Goal: Navigation & Orientation: Find specific page/section

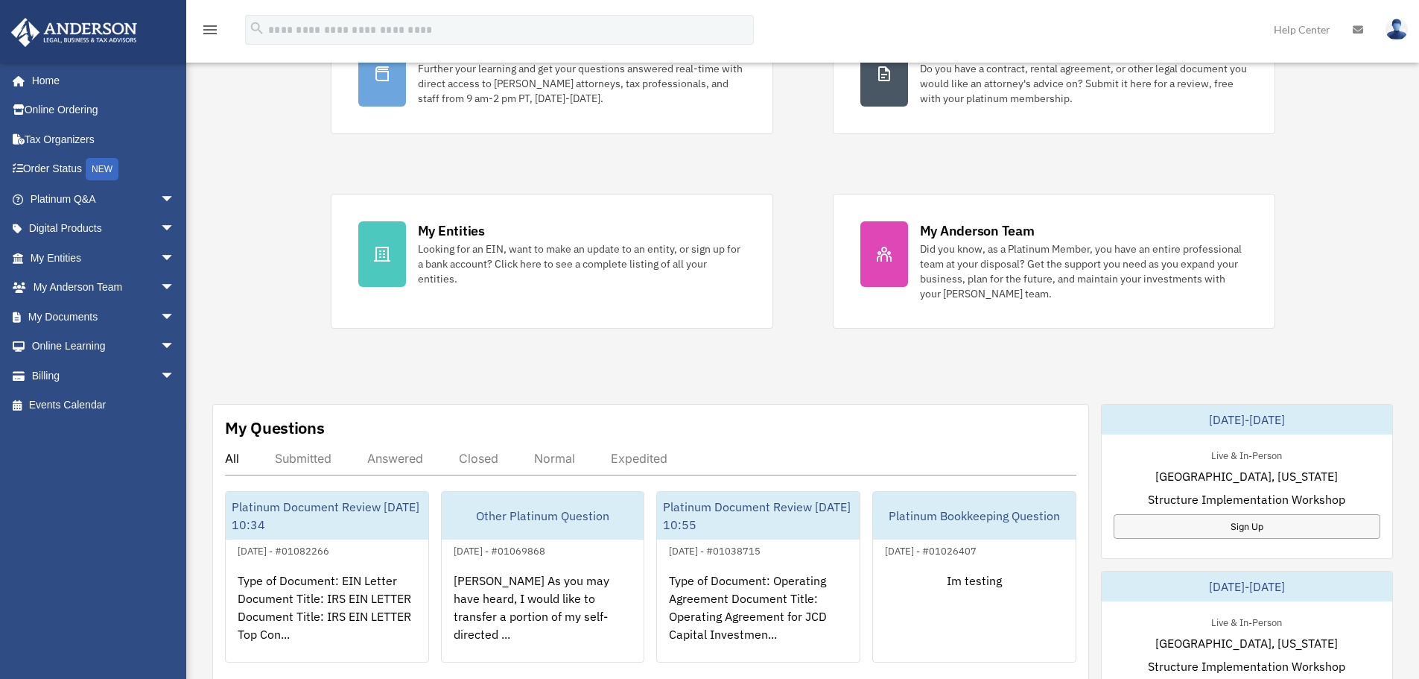
scroll to position [298, 0]
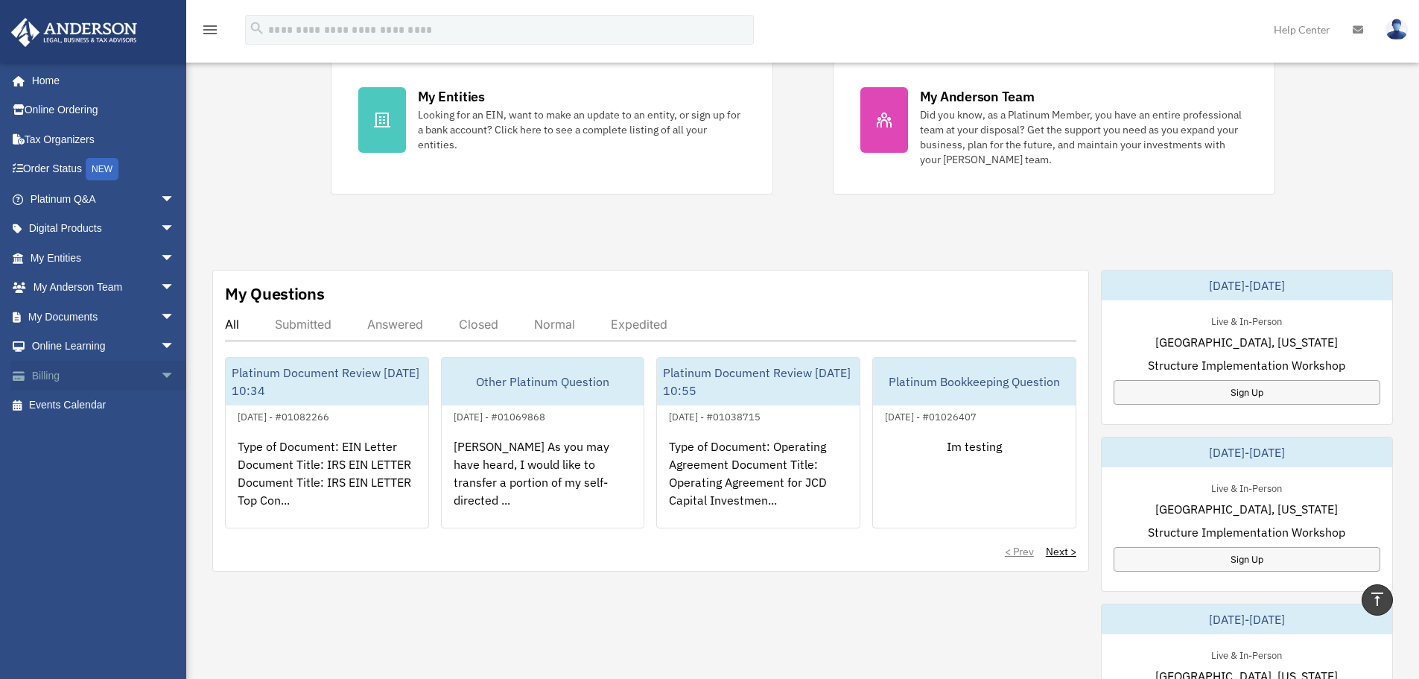
click at [117, 364] on link "Billing arrow_drop_down" at bounding box center [103, 376] width 187 height 30
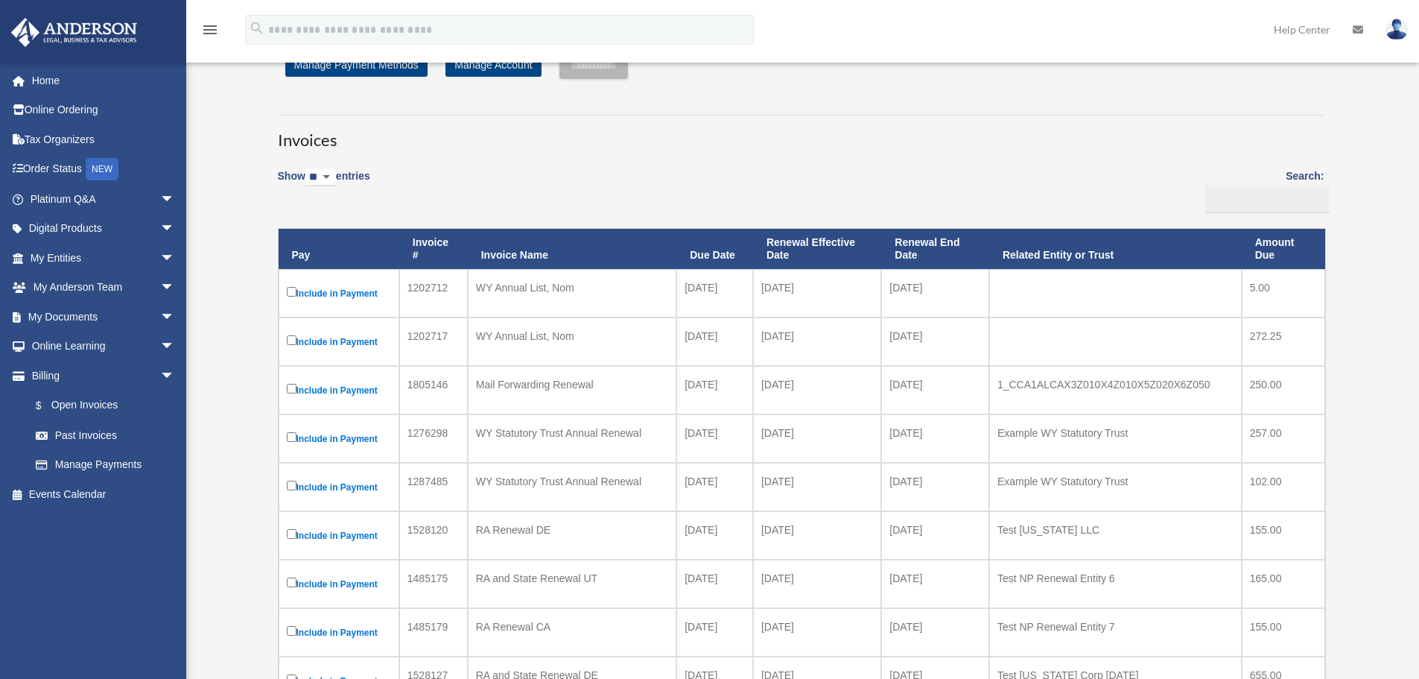
scroll to position [74, 0]
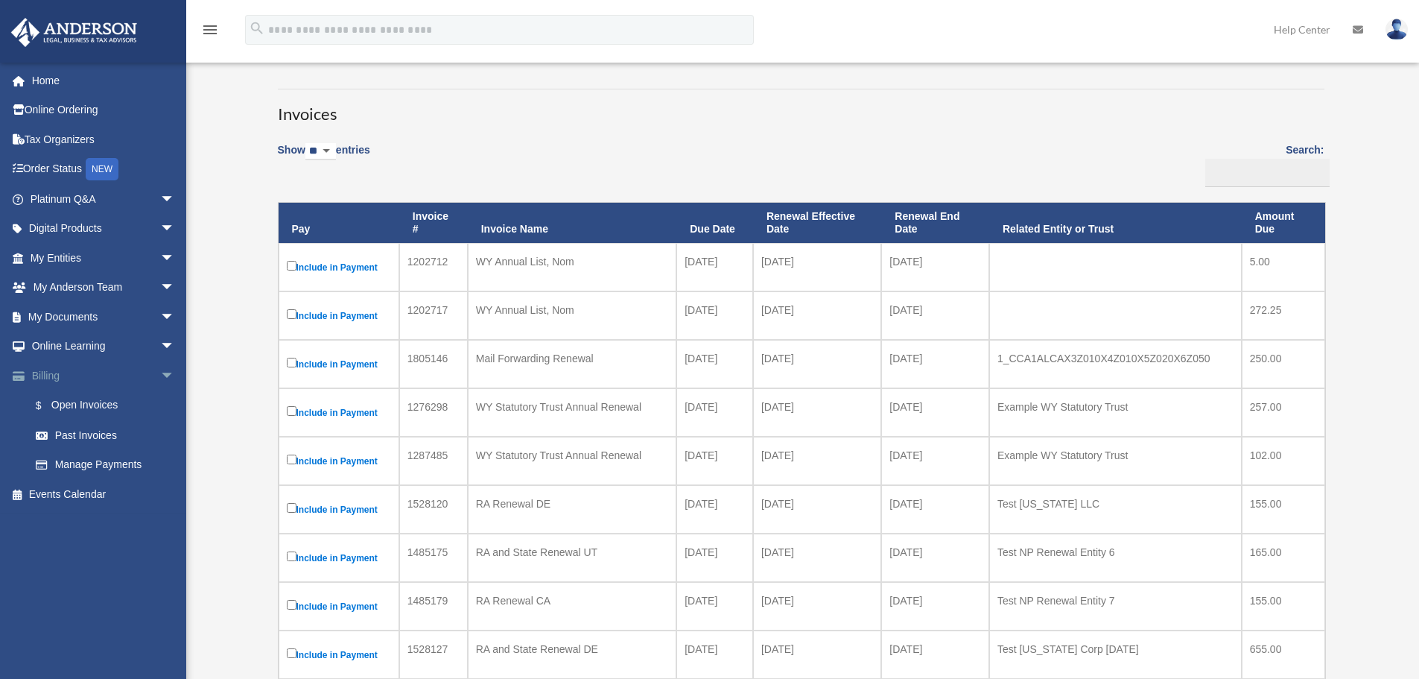
click at [160, 374] on span "arrow_drop_down" at bounding box center [175, 376] width 30 height 31
click at [160, 343] on span "arrow_drop_down" at bounding box center [175, 347] width 30 height 31
click at [160, 289] on span "arrow_drop_down" at bounding box center [175, 288] width 30 height 31
click at [86, 311] on link "My Anderson Team" at bounding box center [109, 317] width 177 height 30
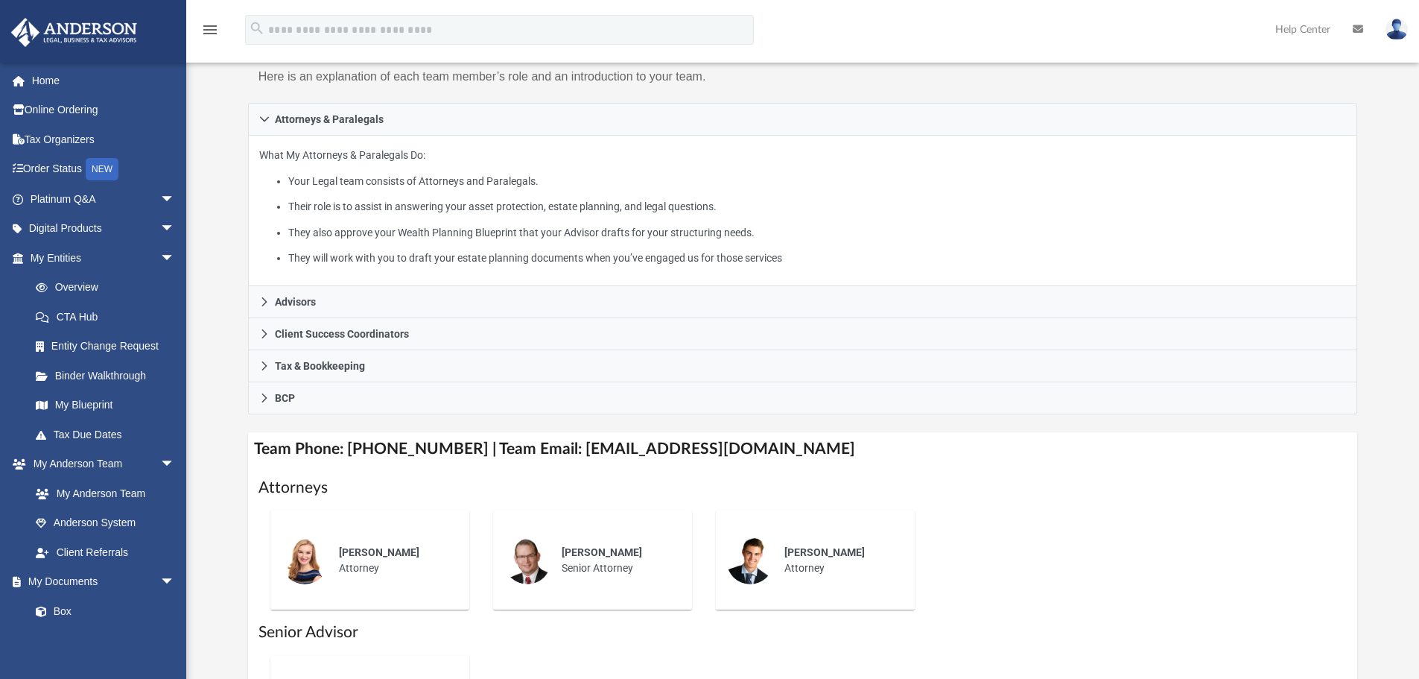
scroll to position [149, 0]
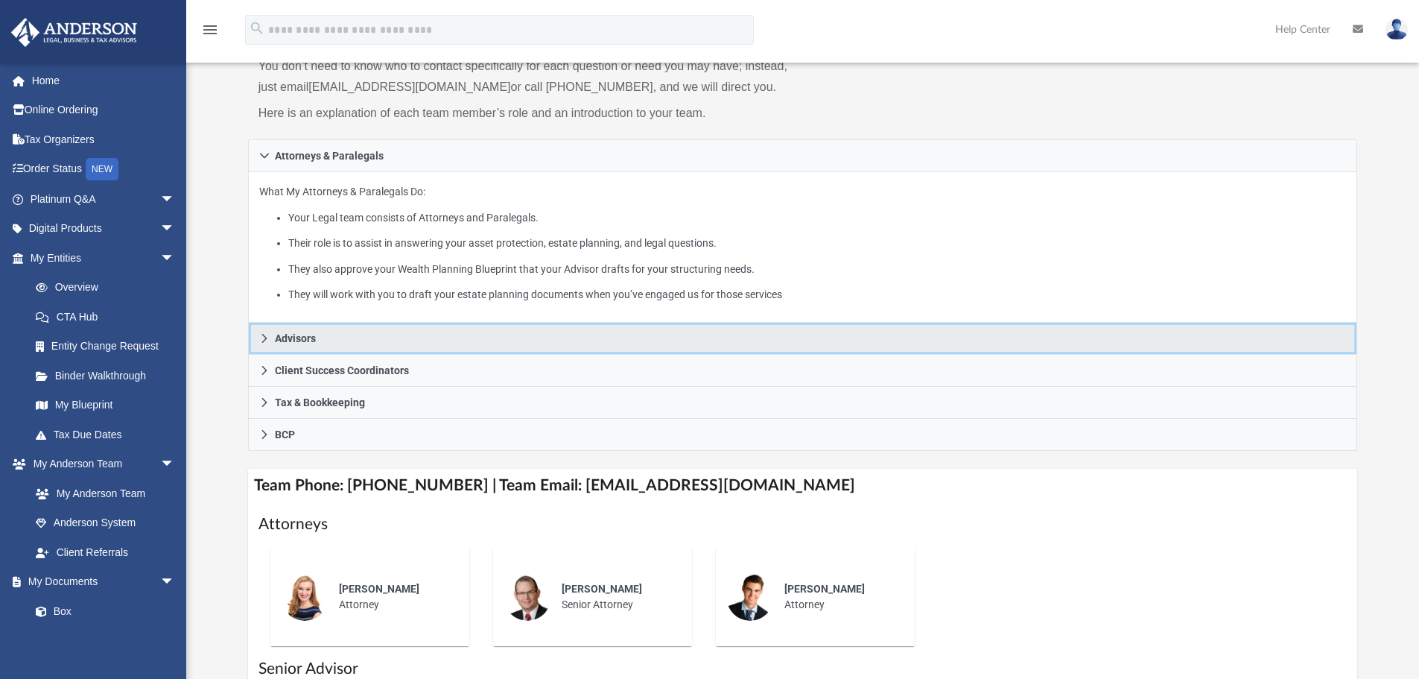
click at [313, 338] on span "Advisors" at bounding box center [295, 338] width 41 height 10
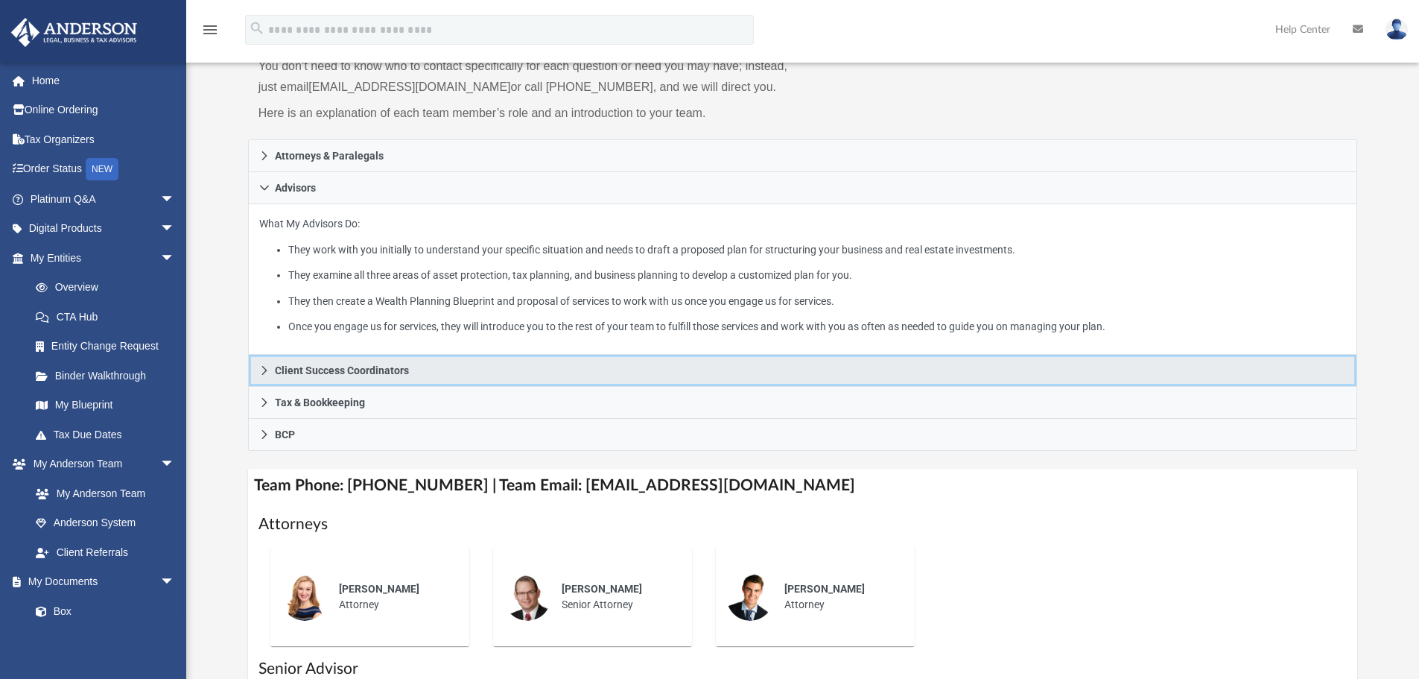
click at [317, 375] on span "Client Success Coordinators" at bounding box center [342, 370] width 134 height 10
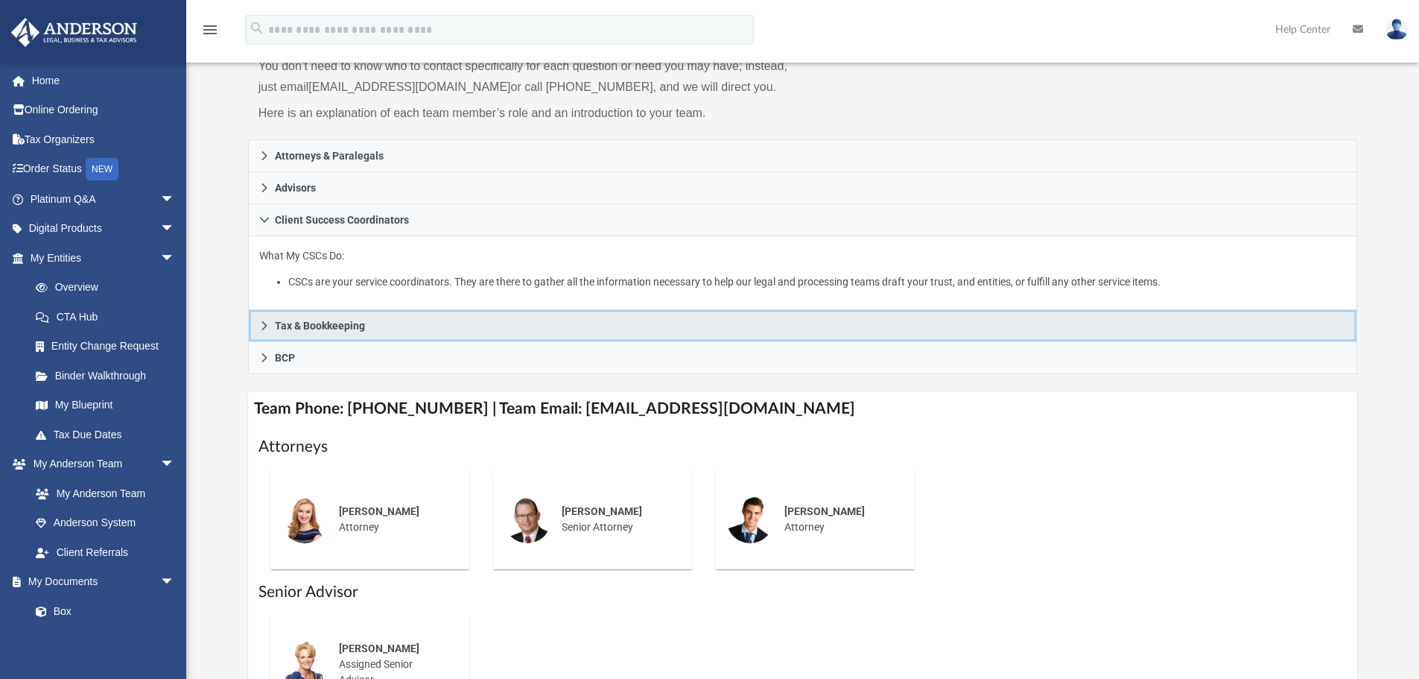
click at [280, 329] on span "Tax & Bookkeeping" at bounding box center [320, 325] width 90 height 10
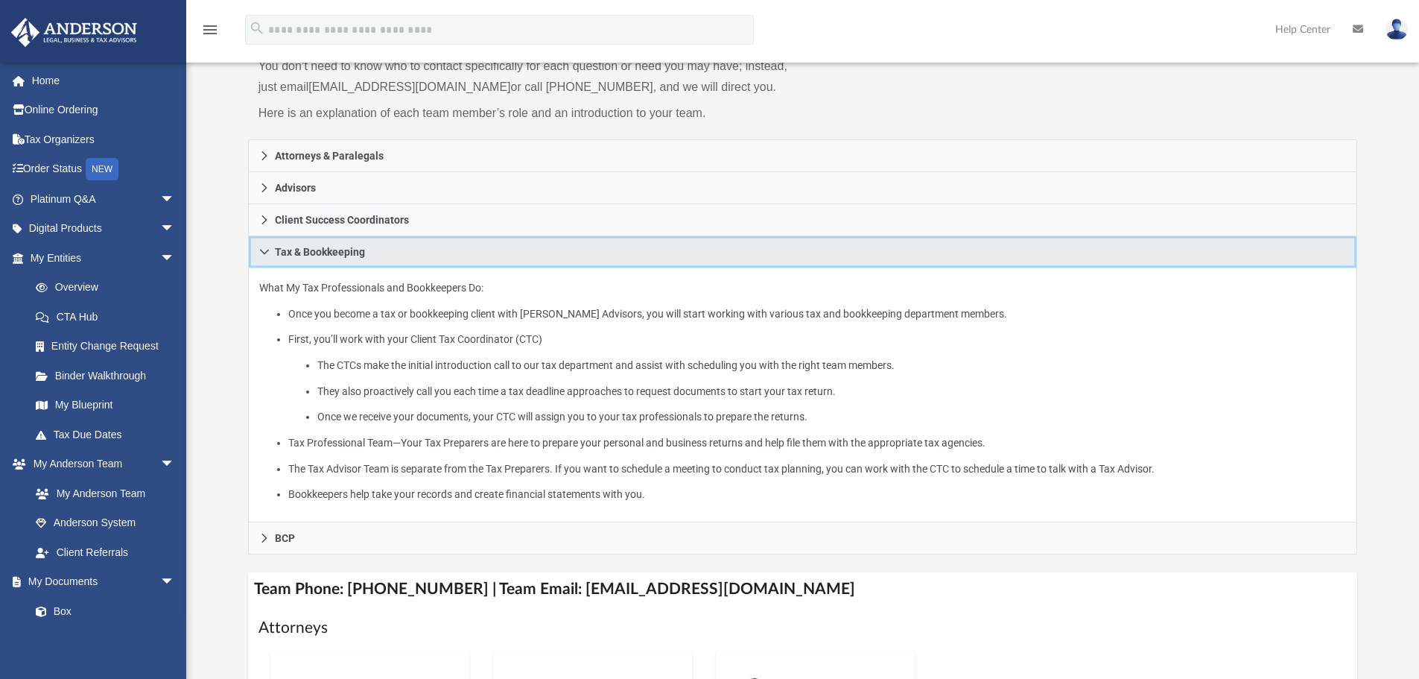
click at [312, 247] on span "Tax & Bookkeeping" at bounding box center [320, 252] width 90 height 10
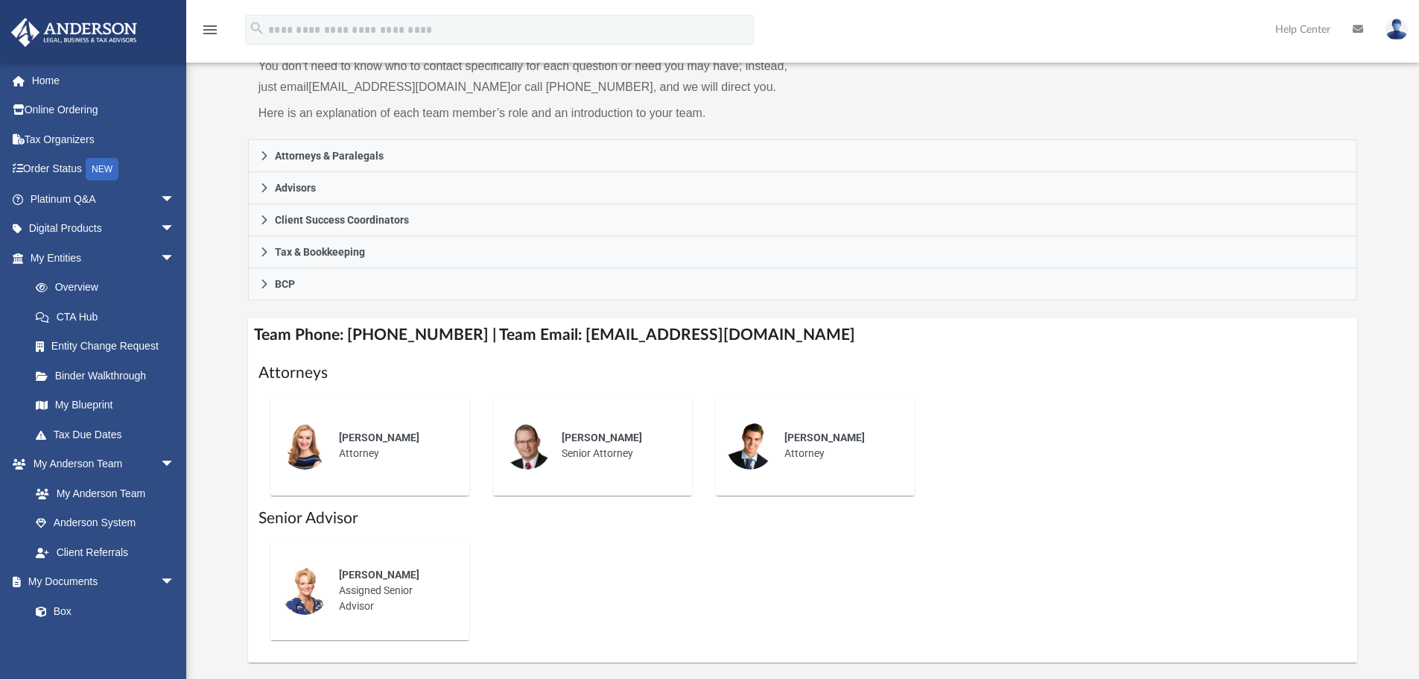
click at [343, 306] on div "Who is on my team and who will I work with: While a client of Anderson you will…" at bounding box center [803, 309] width 1110 height 708
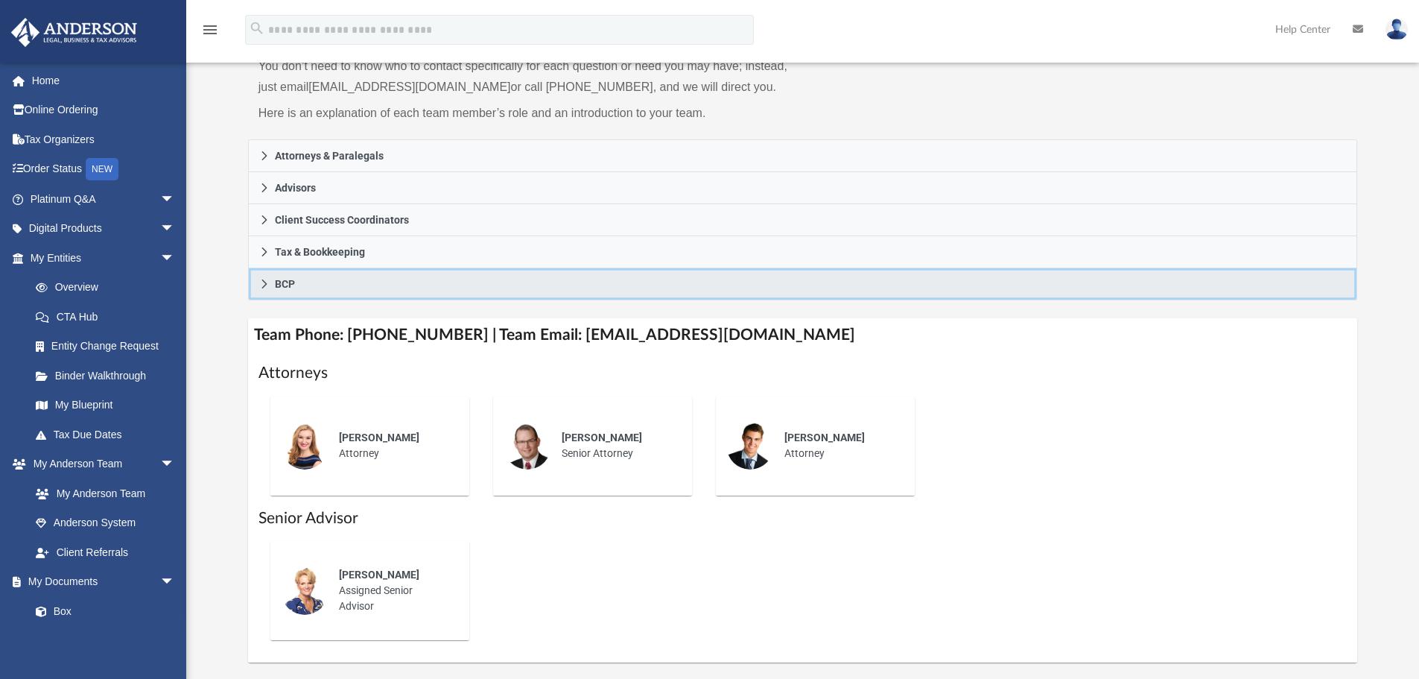
click at [343, 292] on link "BCP" at bounding box center [803, 284] width 1110 height 32
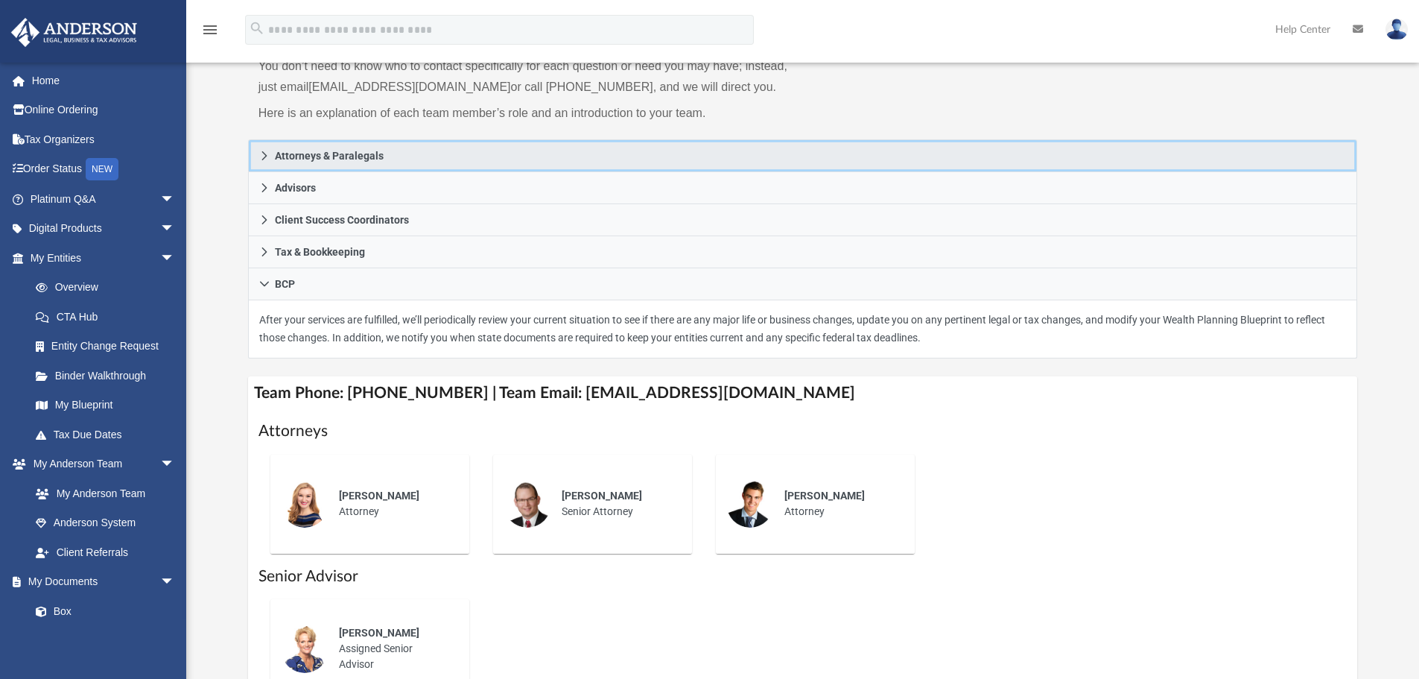
click at [293, 145] on link "Attorneys & Paralegals" at bounding box center [803, 155] width 1110 height 33
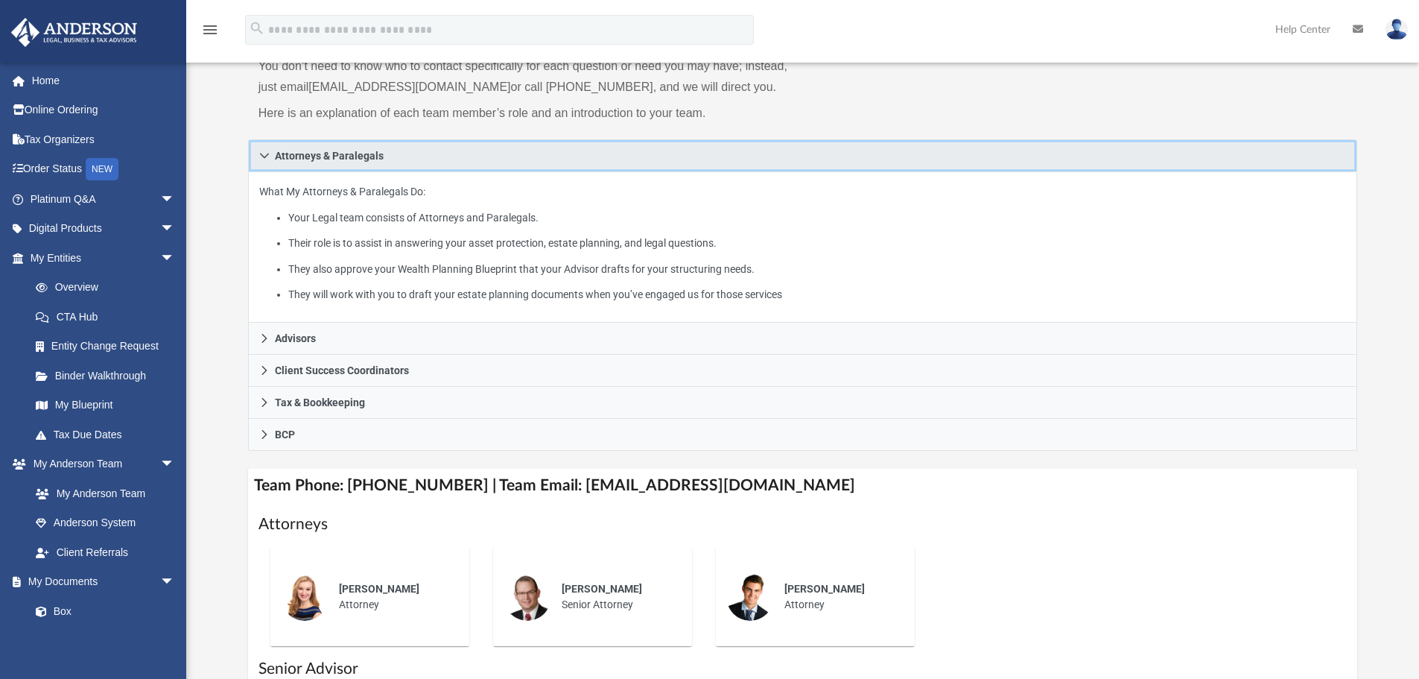
click at [315, 153] on span "Attorneys & Paralegals" at bounding box center [329, 155] width 109 height 10
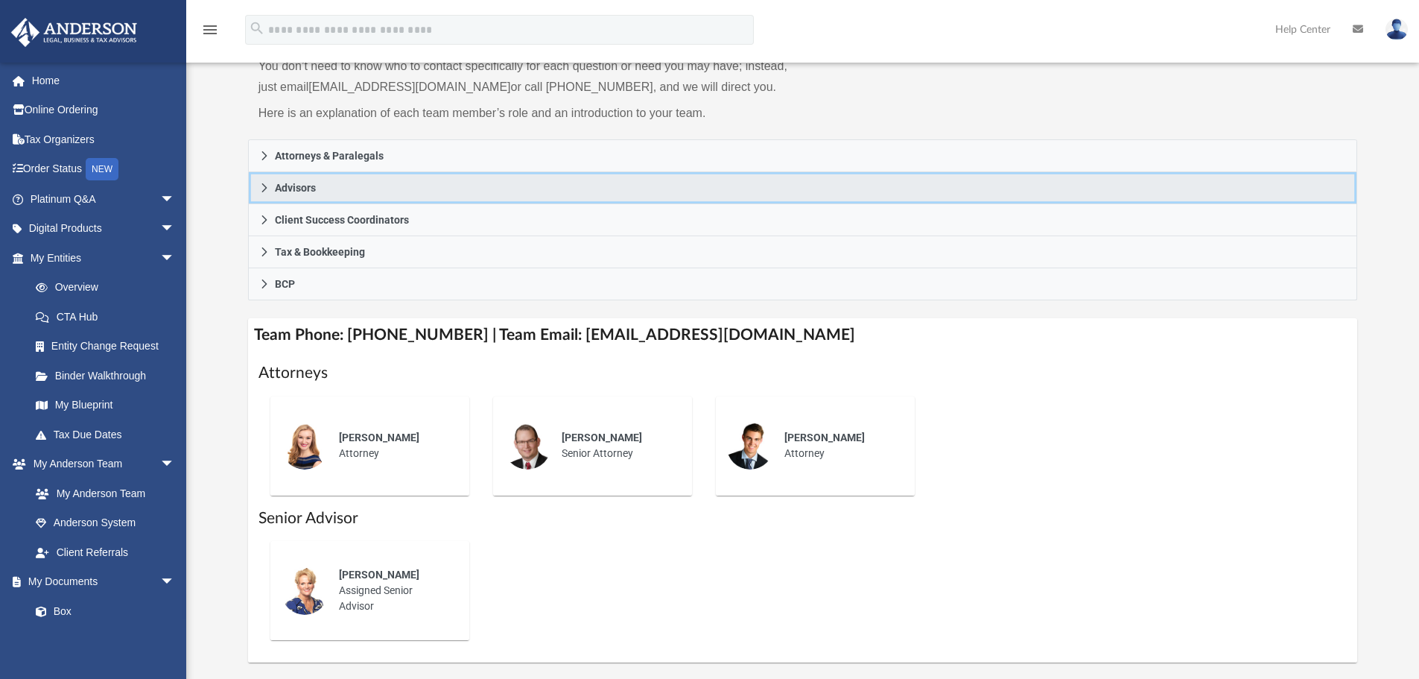
click at [304, 185] on span "Advisors" at bounding box center [295, 188] width 41 height 10
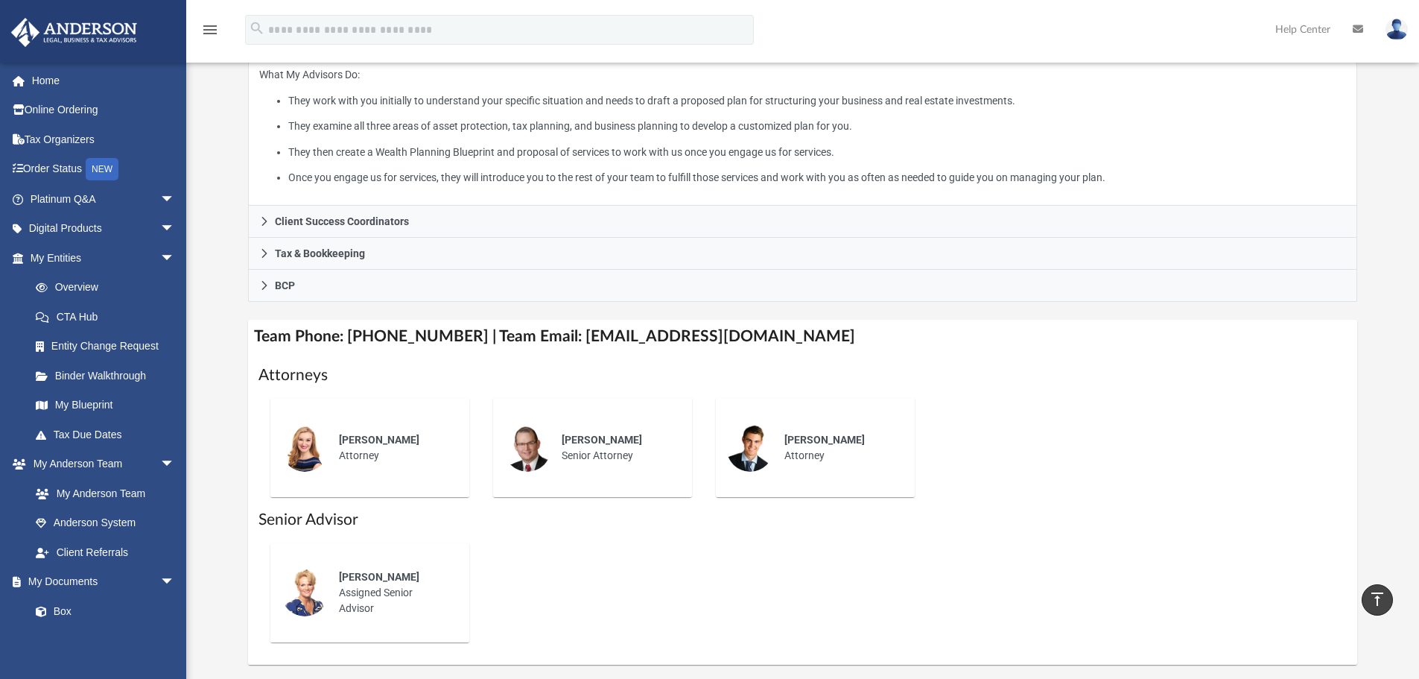
scroll to position [372, 0]
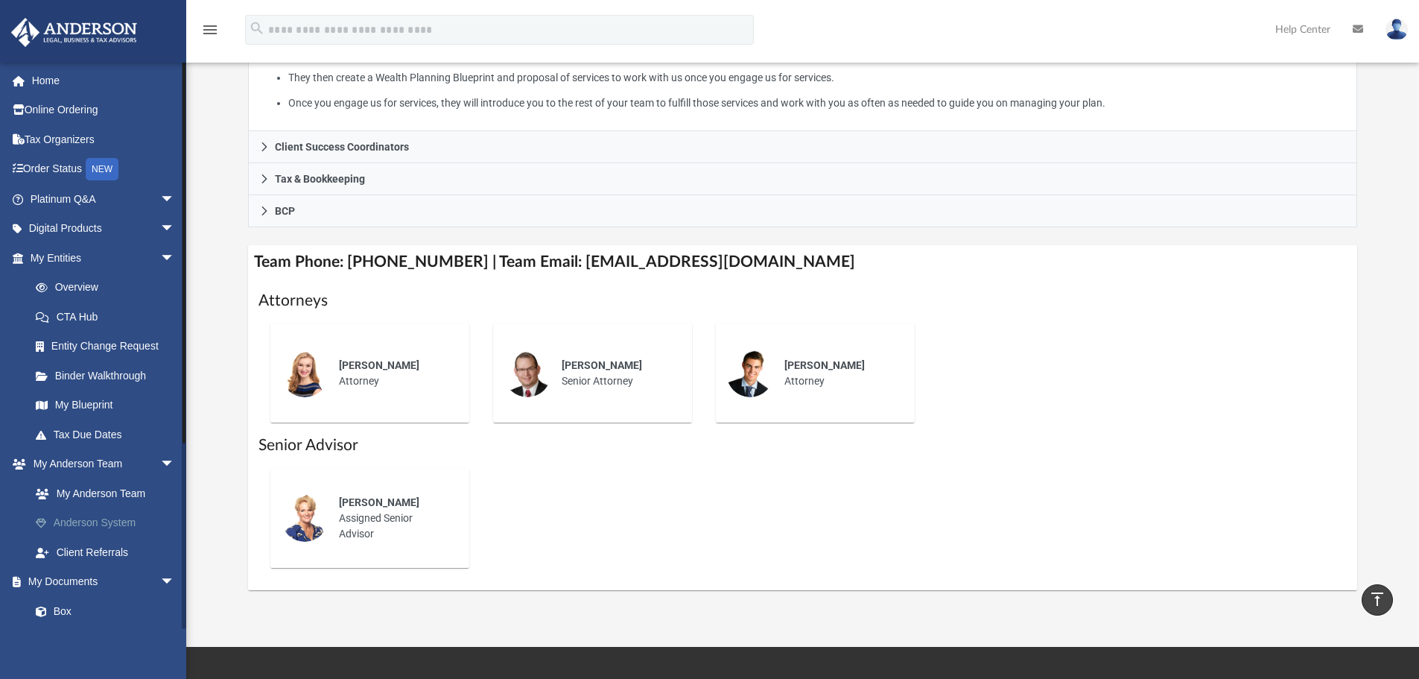
click at [118, 523] on link "Anderson System" at bounding box center [109, 523] width 177 height 30
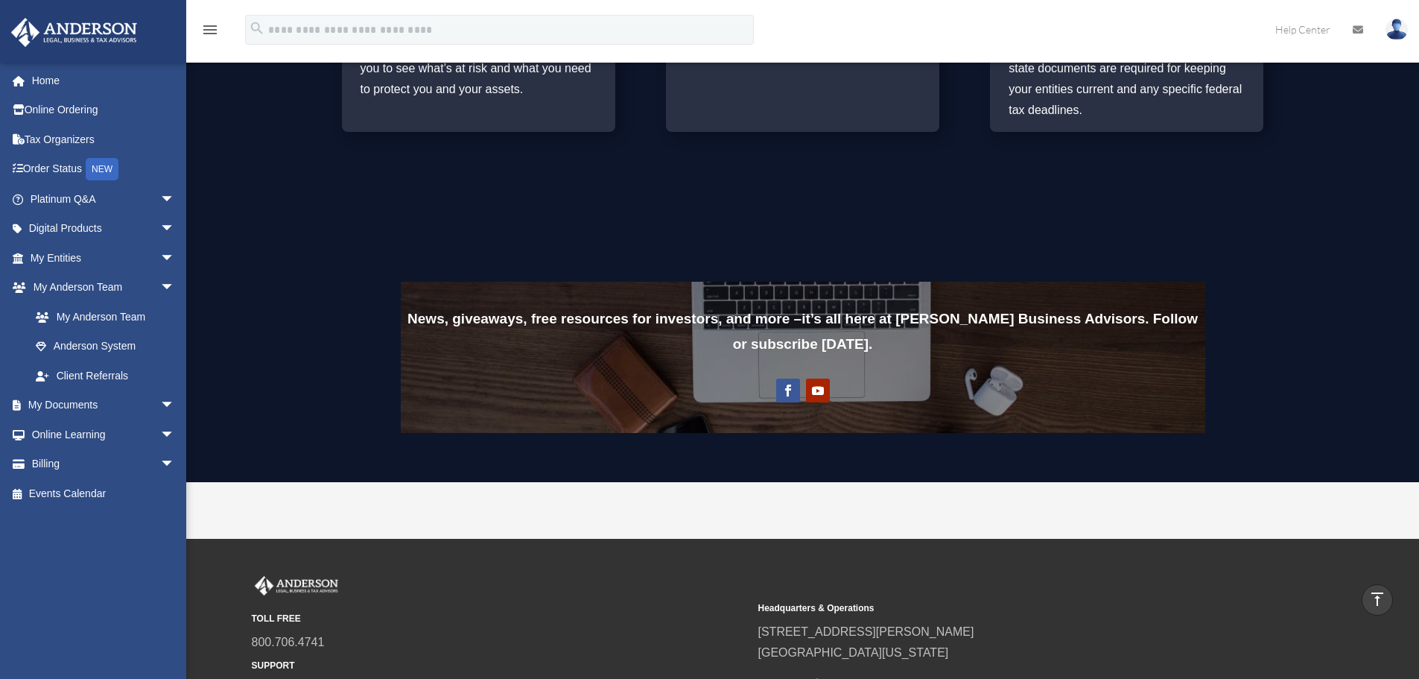
scroll to position [989, 0]
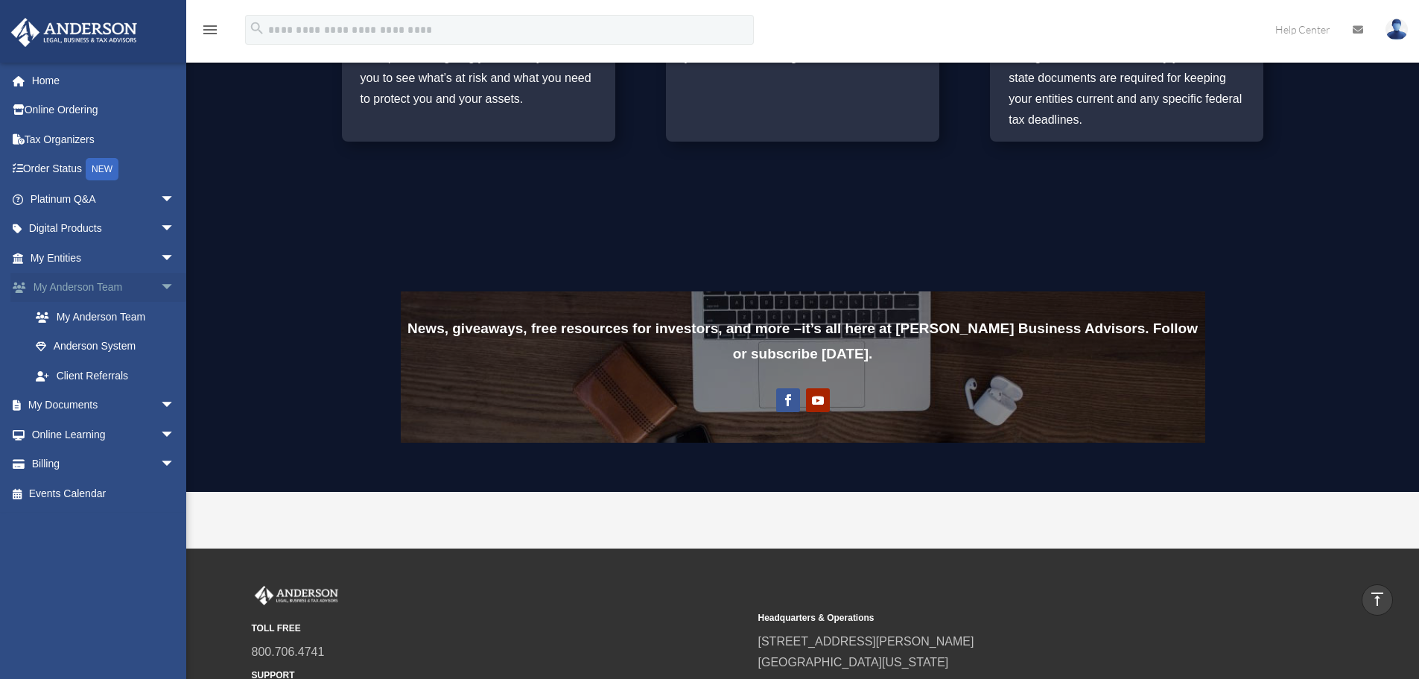
click at [160, 283] on span "arrow_drop_down" at bounding box center [175, 288] width 30 height 31
click at [160, 257] on span "arrow_drop_down" at bounding box center [175, 258] width 30 height 31
click at [107, 286] on link "Overview" at bounding box center [109, 288] width 177 height 30
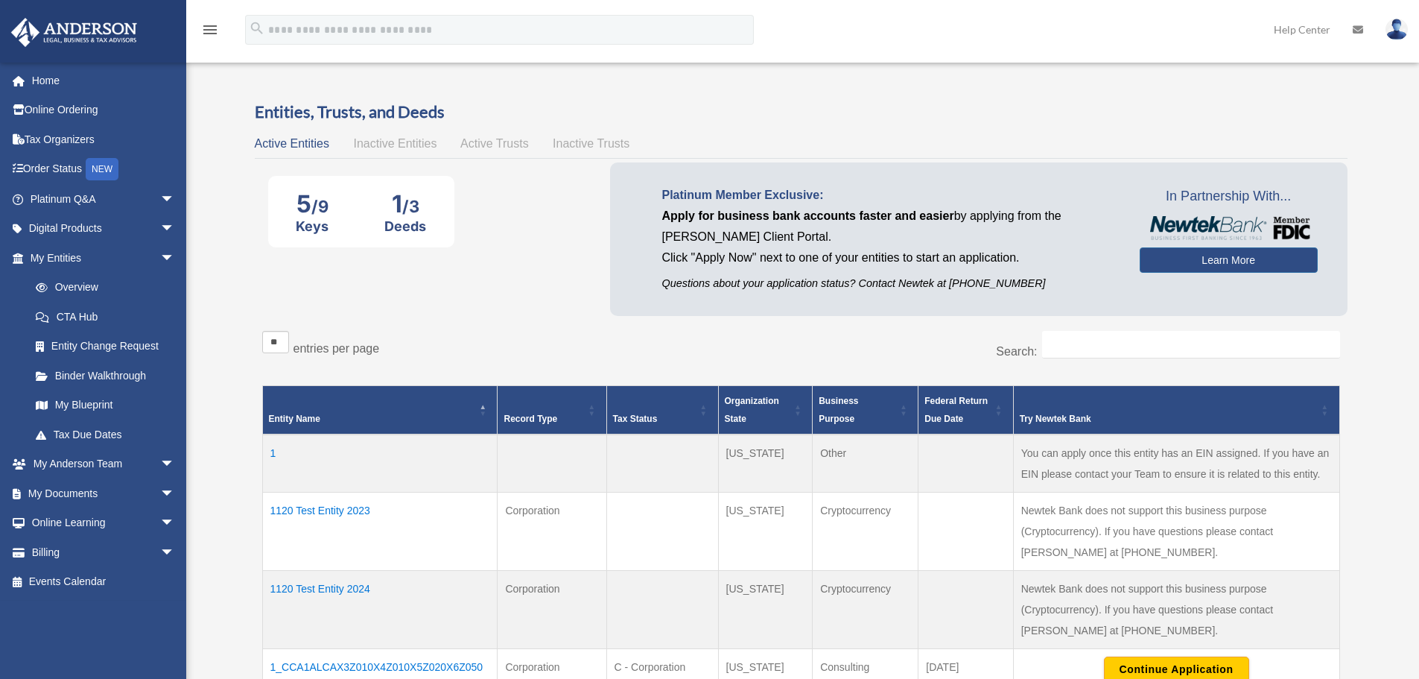
click at [383, 148] on span "Inactive Entities" at bounding box center [394, 143] width 83 height 13
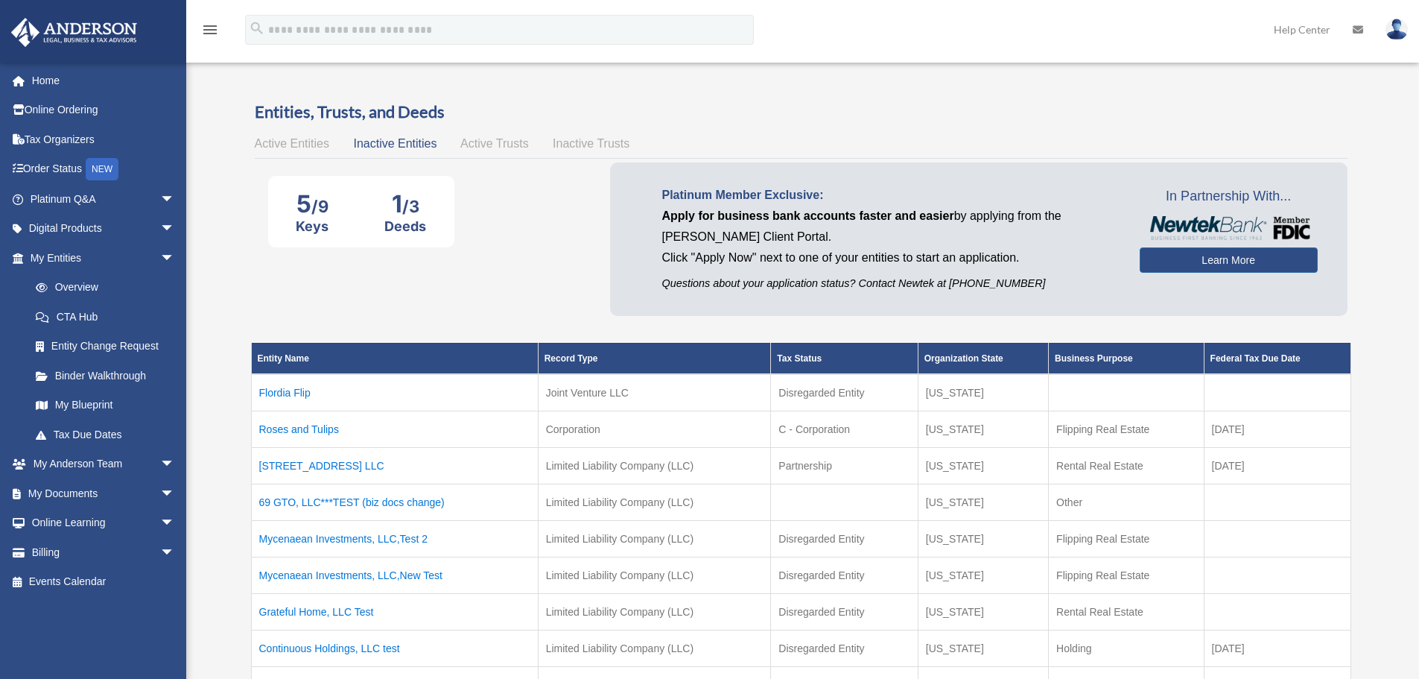
click at [477, 142] on span "Active Trusts" at bounding box center [494, 143] width 69 height 13
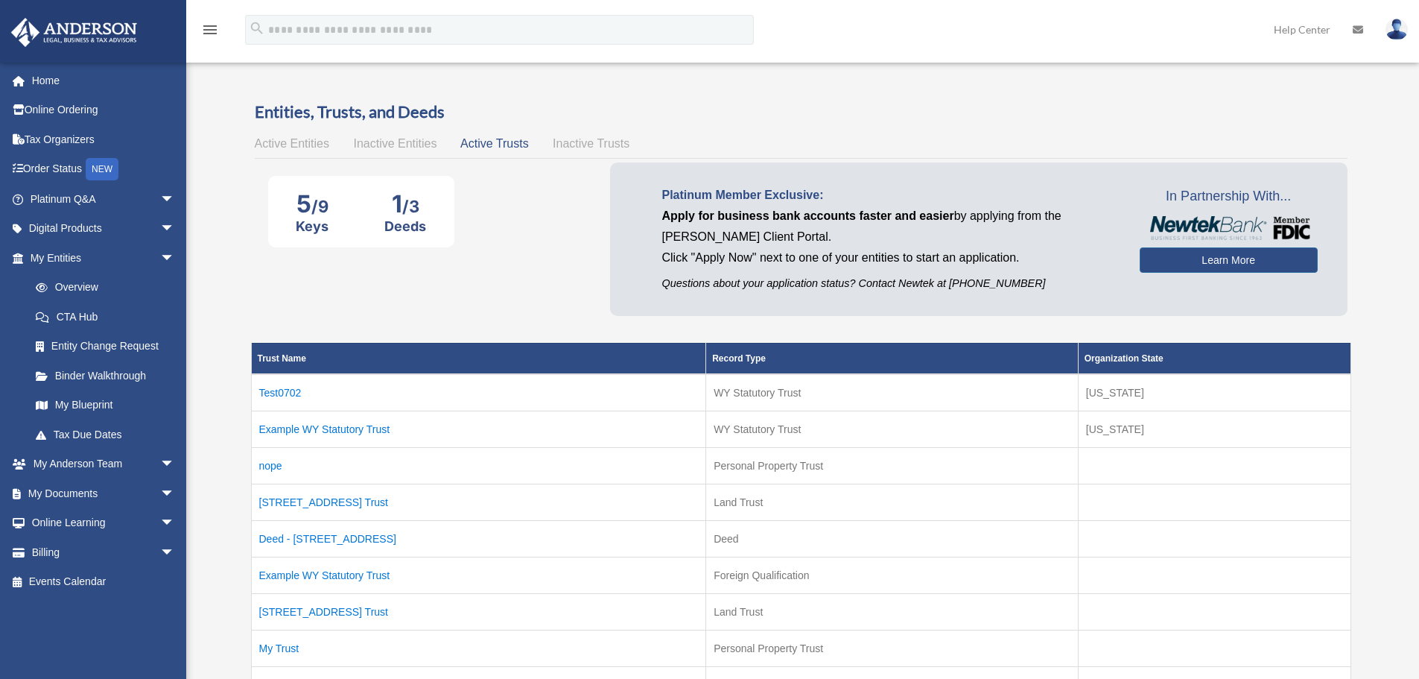
click at [587, 143] on span "Inactive Trusts" at bounding box center [591, 143] width 77 height 13
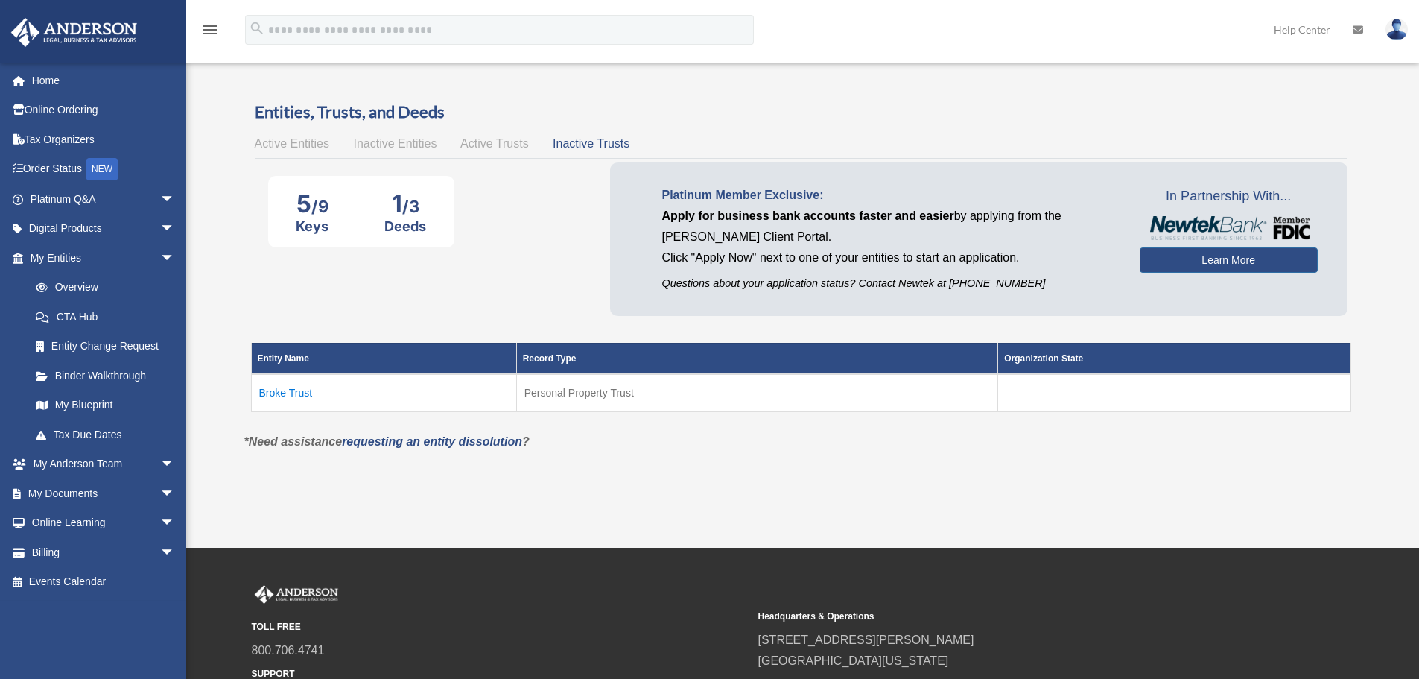
click at [288, 144] on span "Active Entities" at bounding box center [292, 143] width 74 height 13
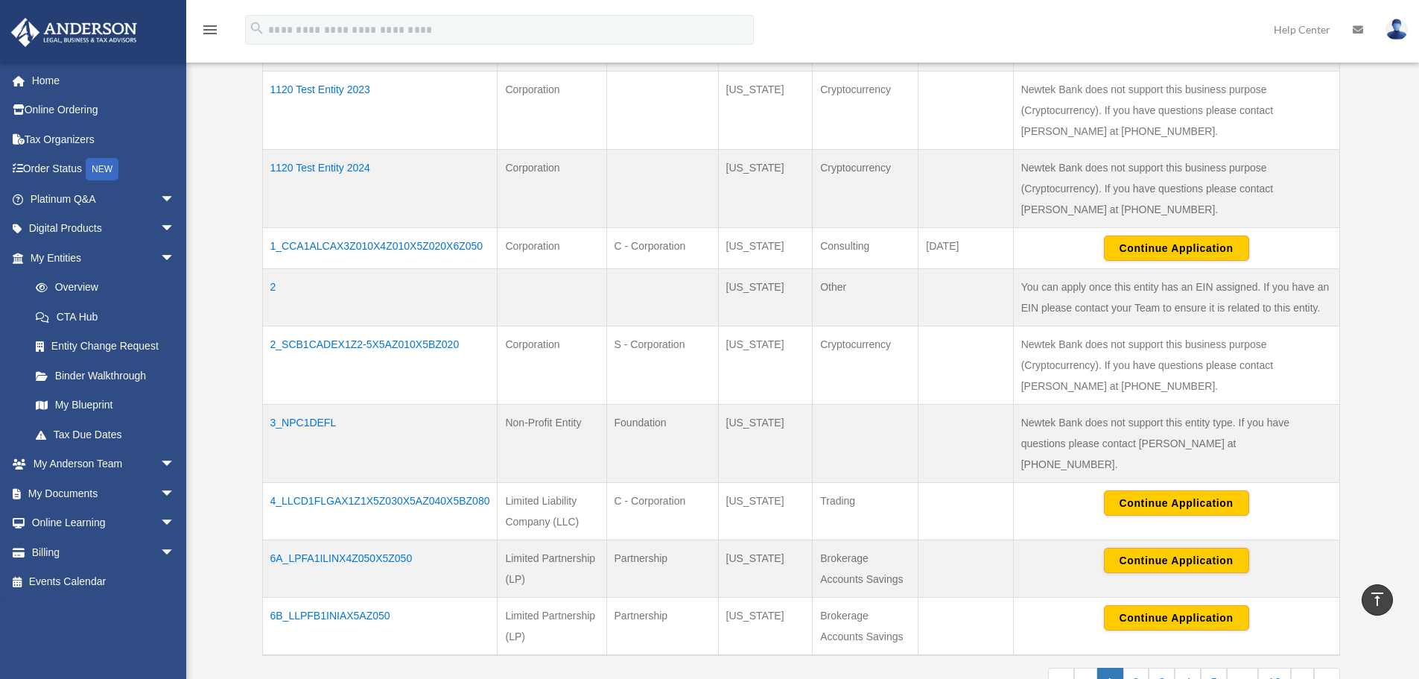
scroll to position [447, 0]
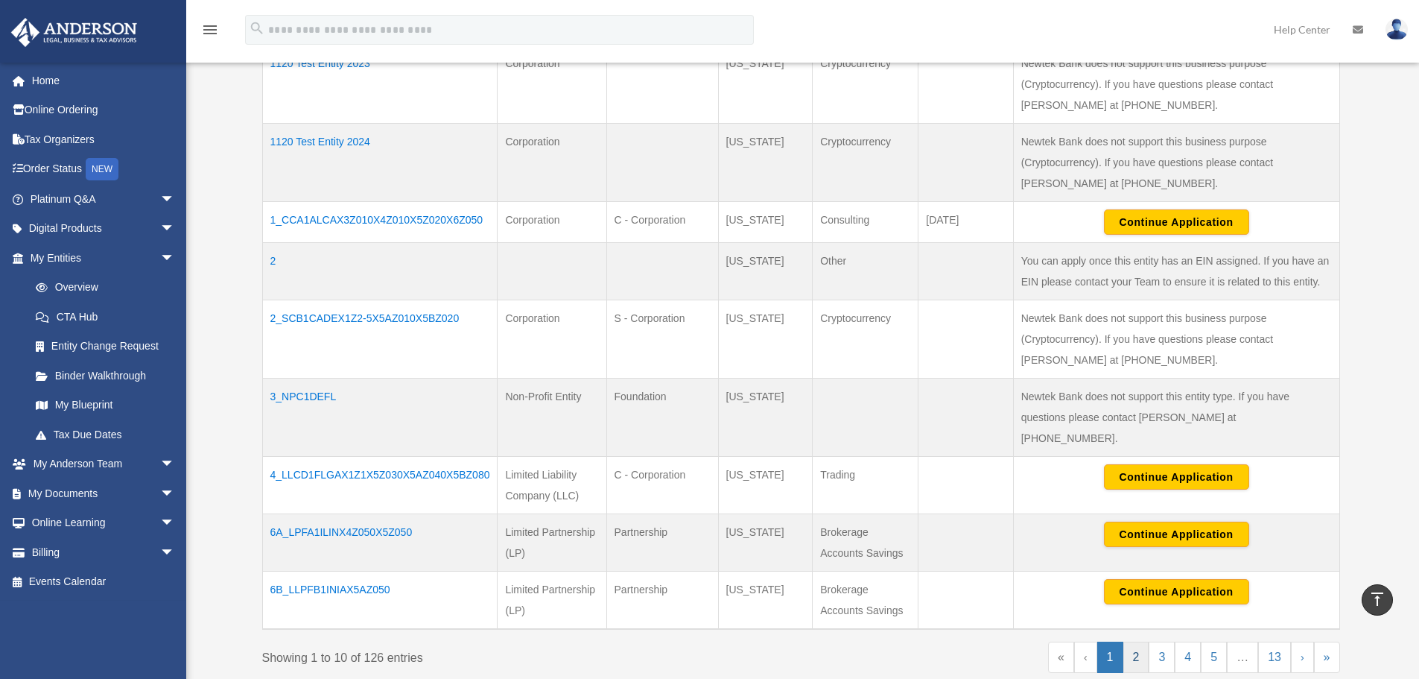
click at [1137, 641] on link "2" at bounding box center [1136, 656] width 26 height 31
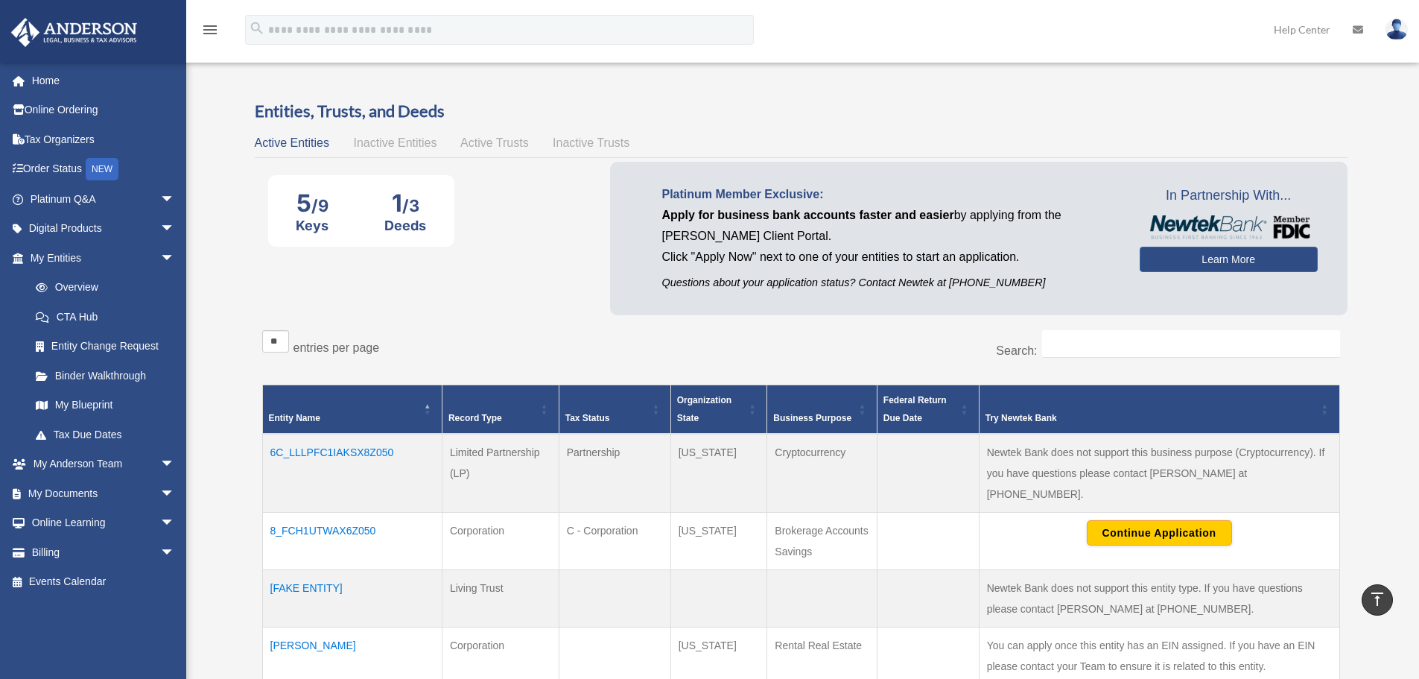
scroll to position [0, 0]
click at [106, 117] on link "Online Ordering" at bounding box center [103, 110] width 187 height 30
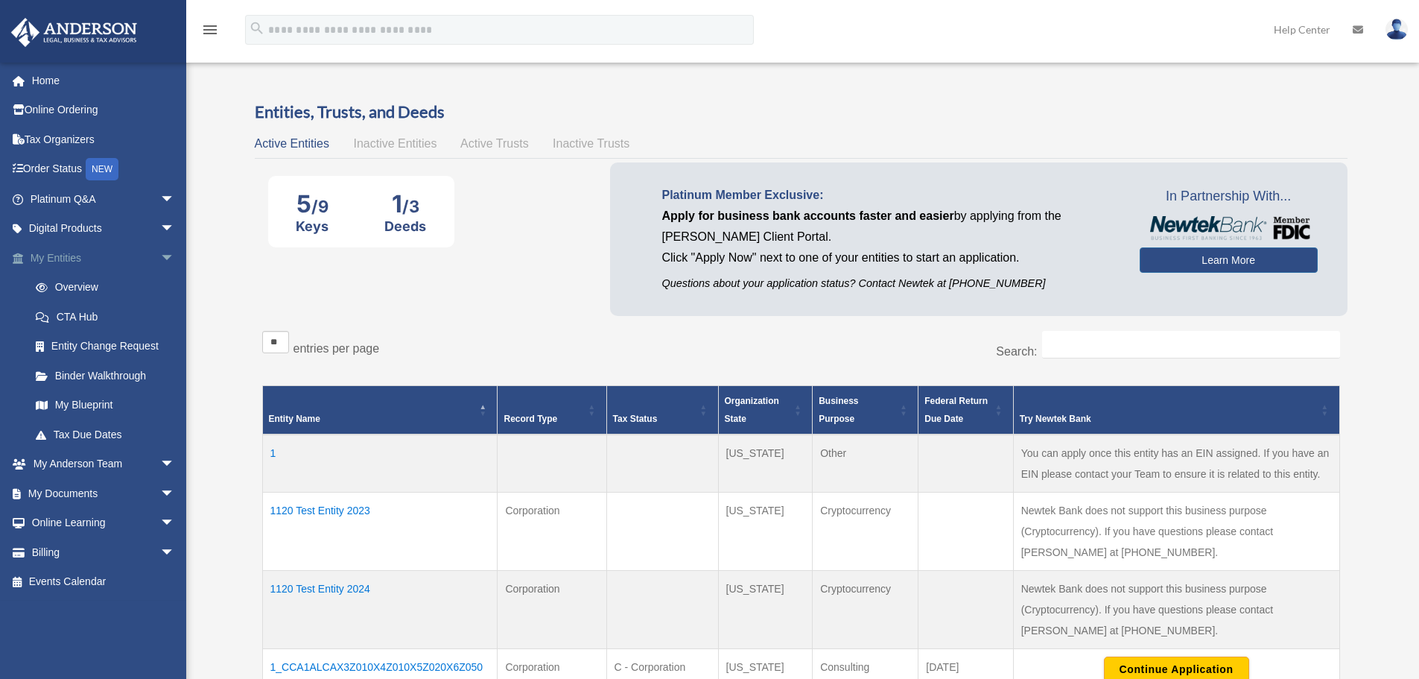
click at [160, 257] on span "arrow_drop_down" at bounding box center [175, 258] width 30 height 31
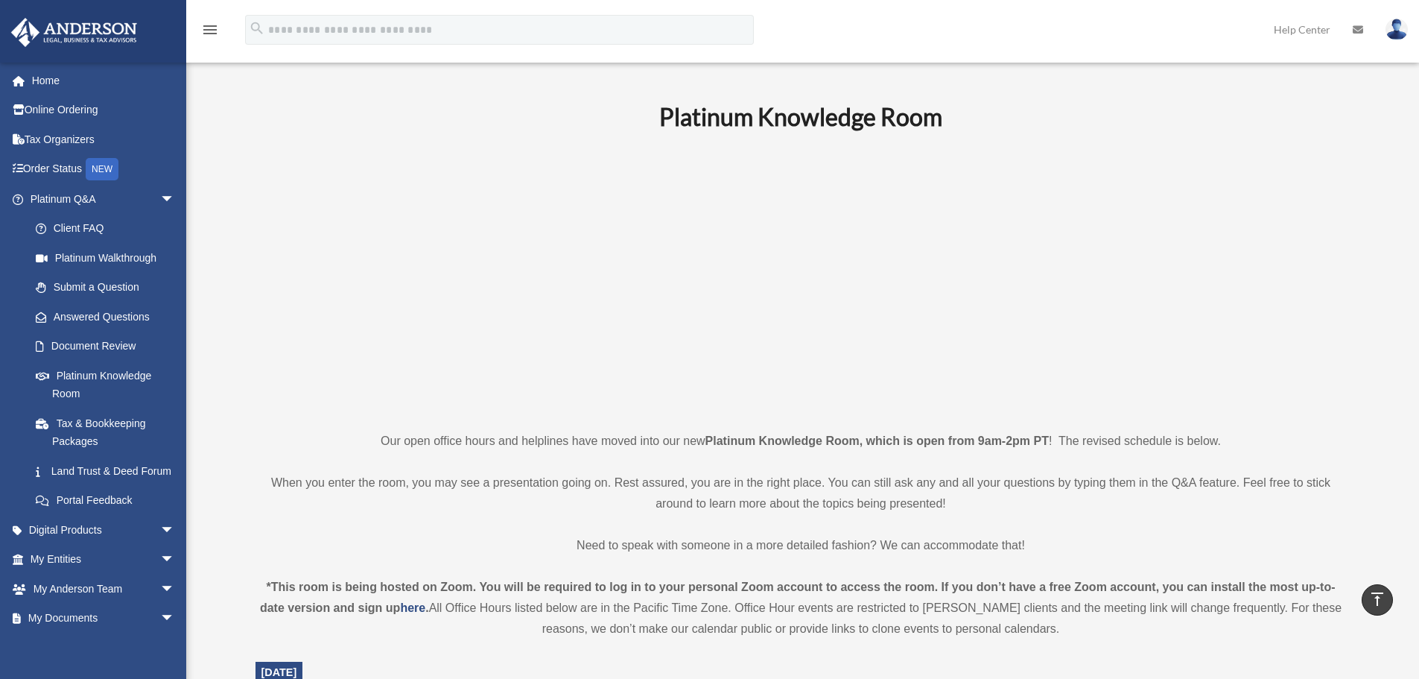
scroll to position [317, 0]
